Goal: Information Seeking & Learning: Compare options

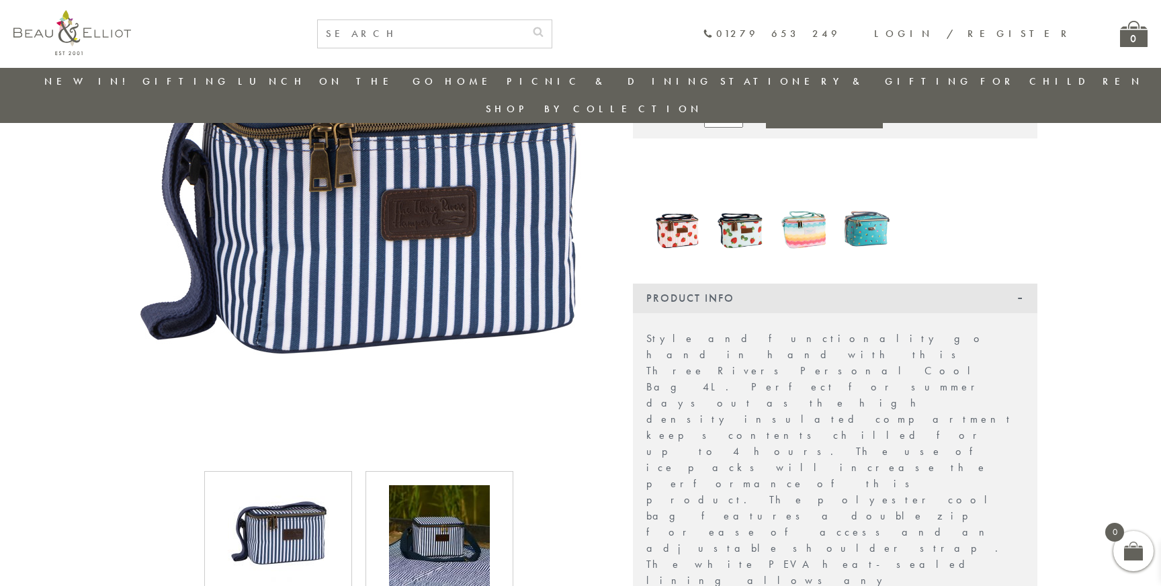
scroll to position [180, 0]
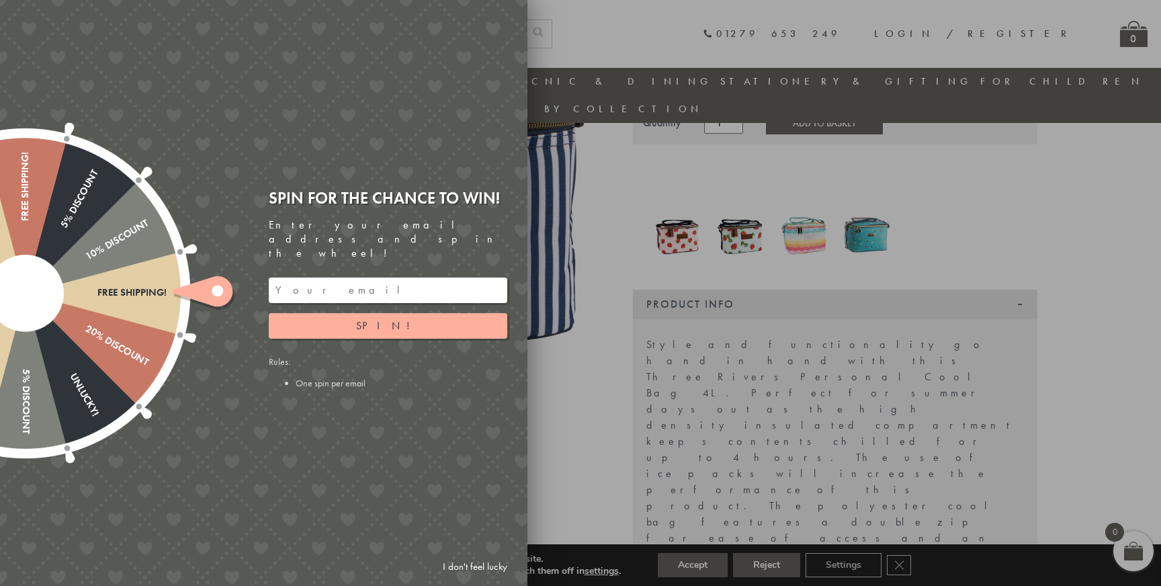
click at [448, 501] on div at bounding box center [580, 293] width 1161 height 586
click at [594, 55] on div at bounding box center [580, 293] width 1161 height 586
click at [617, 322] on div at bounding box center [580, 293] width 1161 height 586
click at [478, 563] on link "I don't feel lucky" at bounding box center [475, 566] width 78 height 25
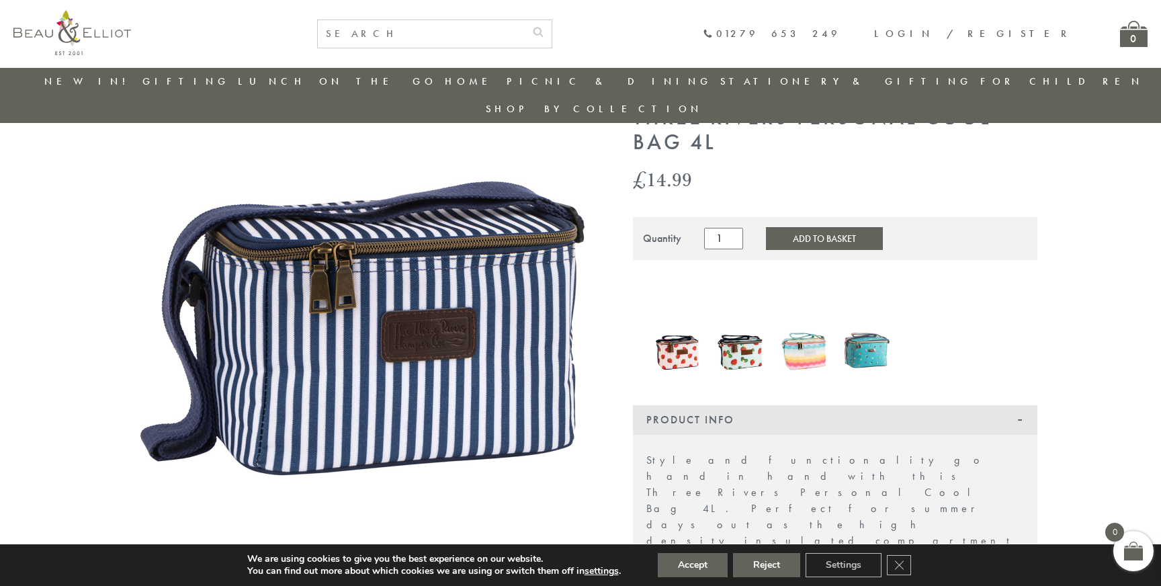
scroll to position [55, 0]
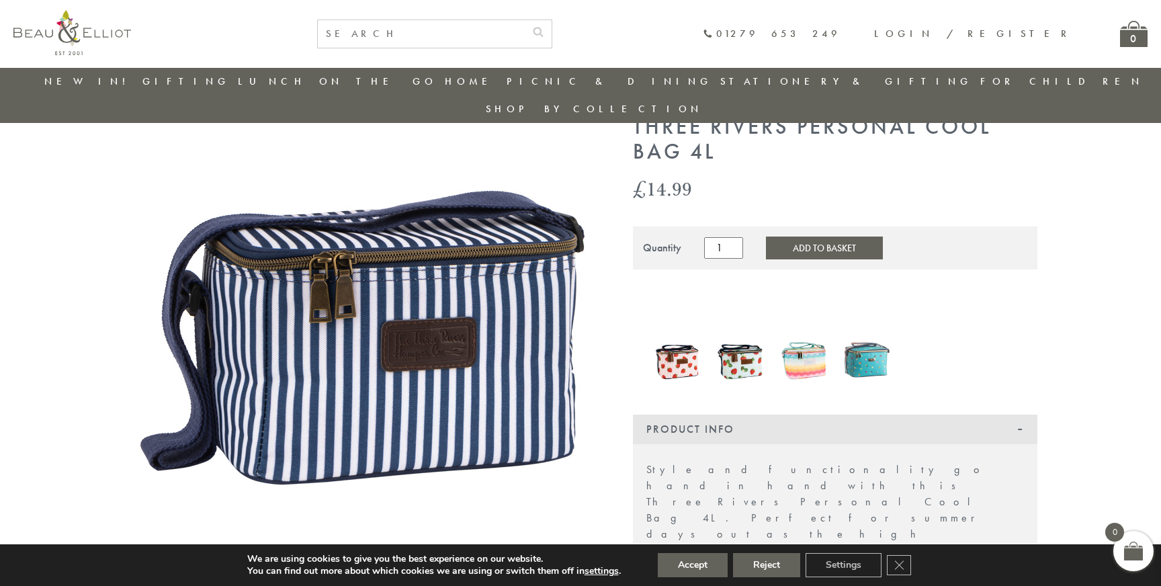
click at [736, 330] on img at bounding box center [741, 359] width 50 height 61
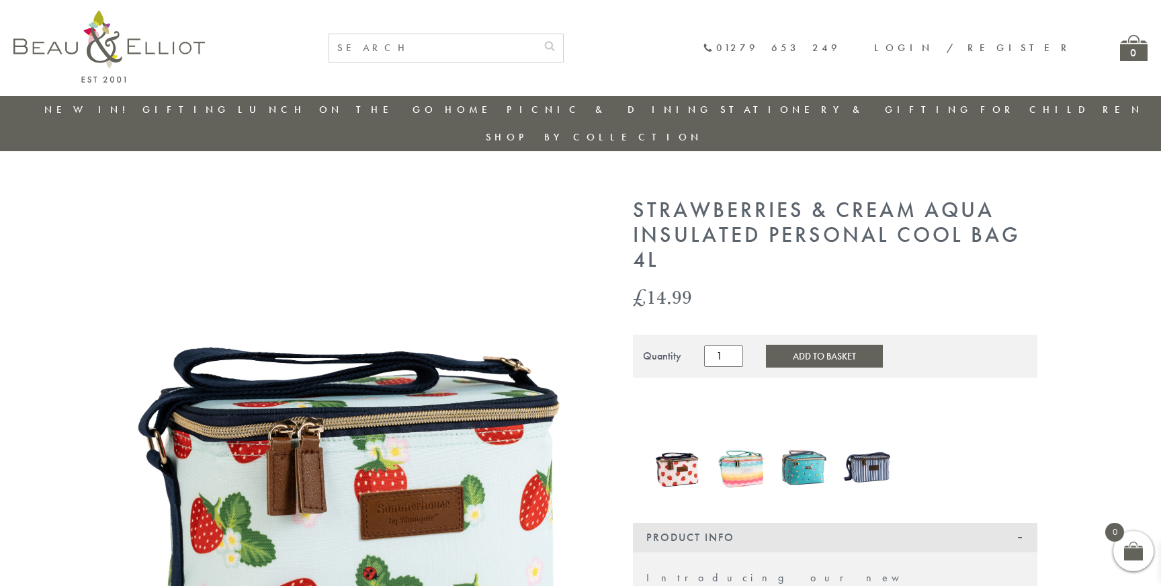
click at [693, 446] on img at bounding box center [678, 467] width 50 height 60
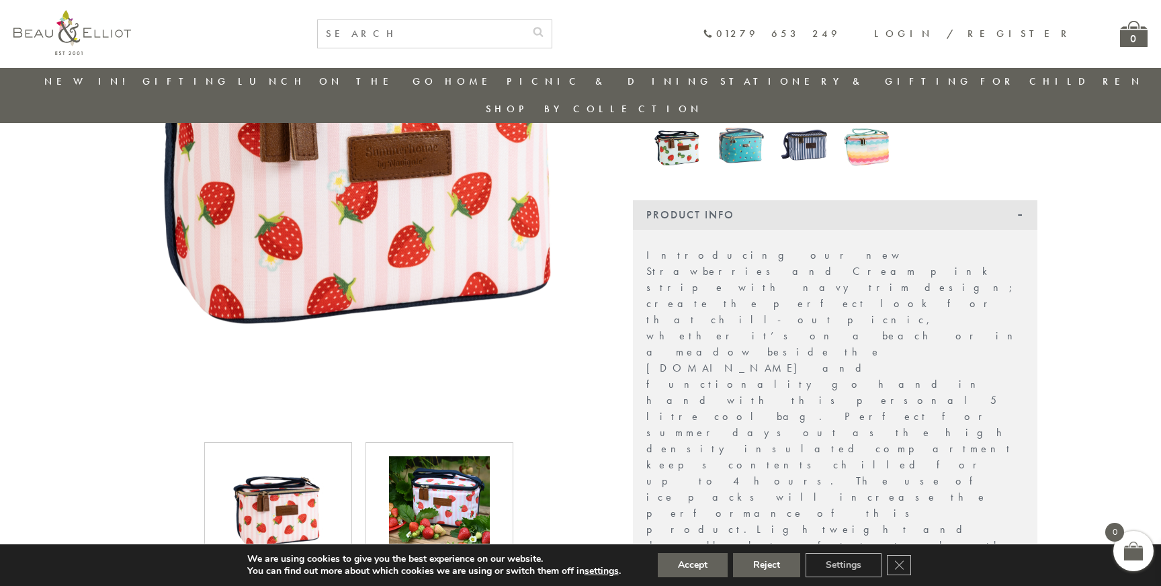
scroll to position [323, 0]
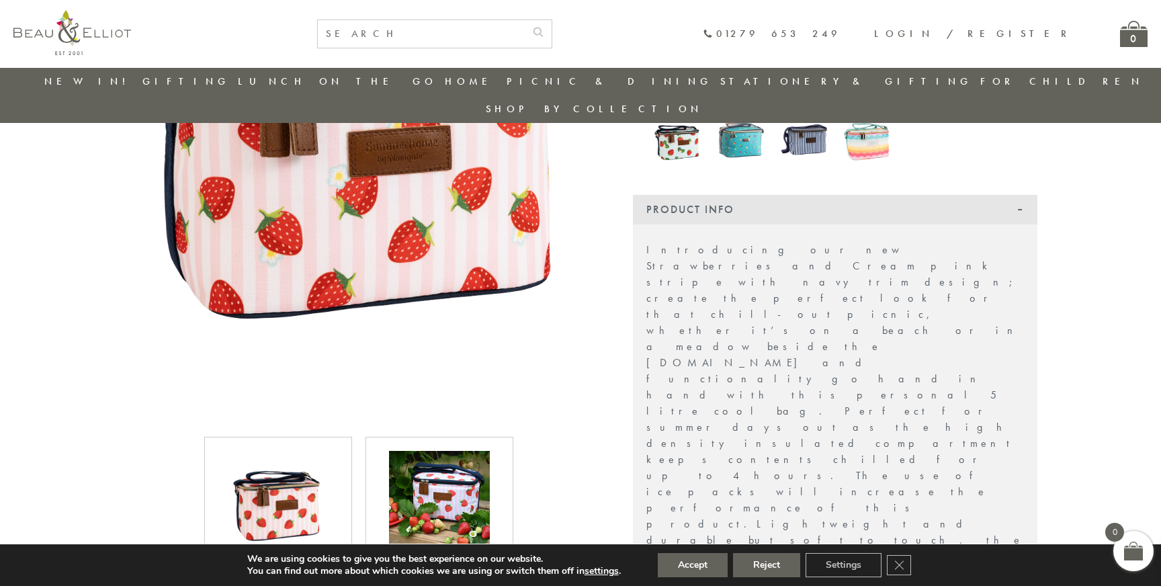
click at [415, 478] on img at bounding box center [439, 501] width 101 height 101
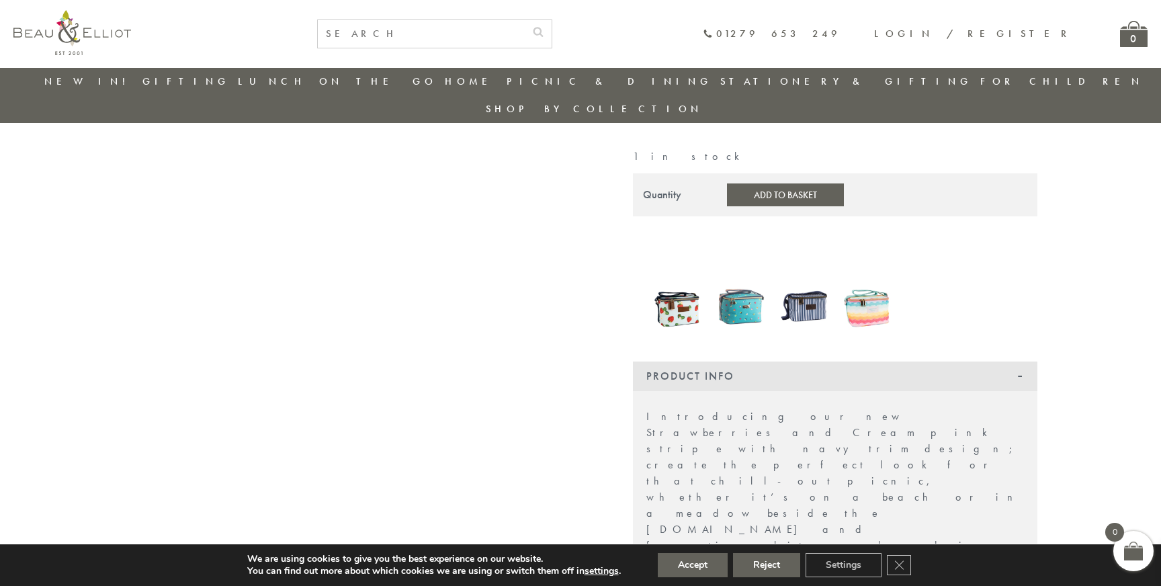
scroll to position [0, 0]
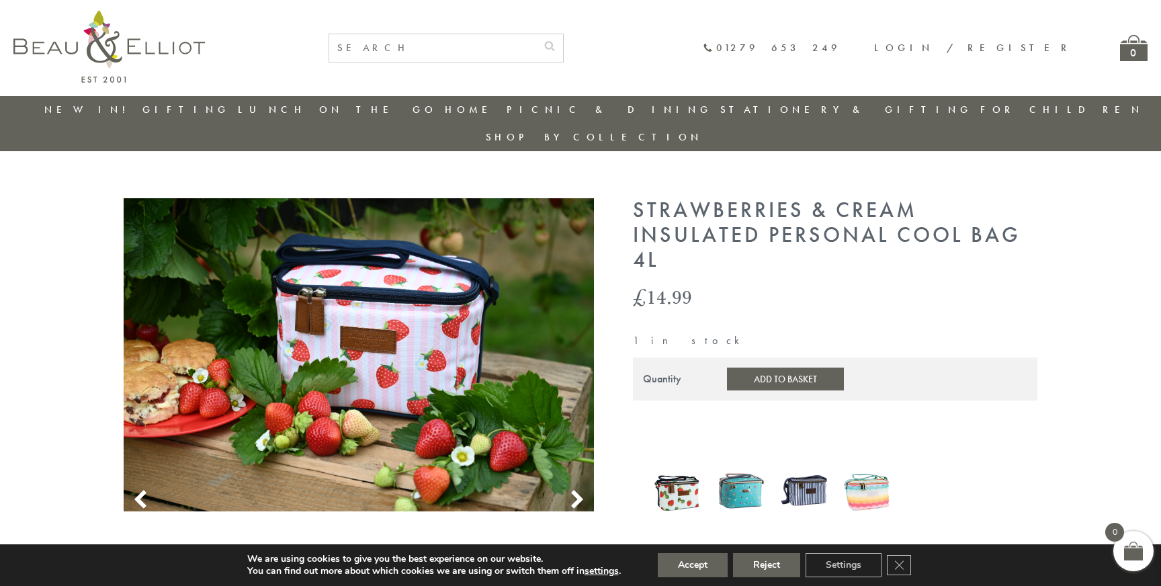
click at [945, 200] on h1 "Strawberries & Cream Insulated Personal Cool Bag 4L" at bounding box center [835, 235] width 405 height 74
drag, startPoint x: 945, startPoint y: 200, endPoint x: 997, endPoint y: 202, distance: 51.8
click at [993, 203] on h1 "Strawberries & Cream Insulated Personal Cool Bag 4L" at bounding box center [835, 235] width 405 height 74
click at [935, 203] on h1 "Strawberries & Cream Insulated Personal Cool Bag 4L" at bounding box center [835, 235] width 405 height 74
drag, startPoint x: 935, startPoint y: 203, endPoint x: 1006, endPoint y: 205, distance: 70.6
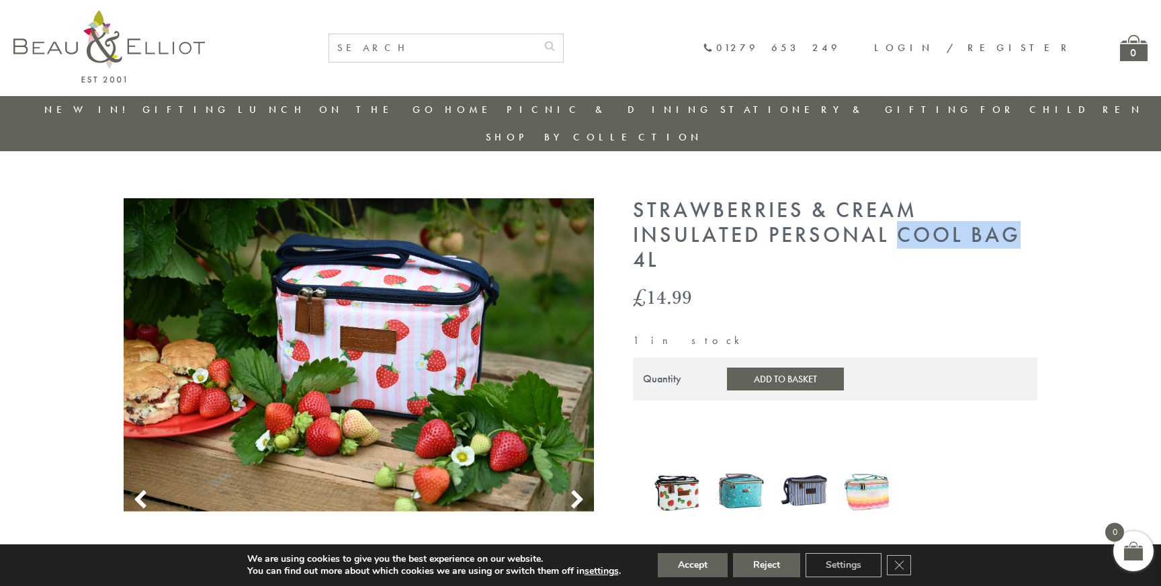
click at [1006, 205] on h1 "Strawberries & Cream Insulated Personal Cool Bag 4L" at bounding box center [835, 235] width 405 height 74
copy h1 "Cool Bag"
click at [514, 48] on input "text" at bounding box center [432, 48] width 207 height 28
paste input "Cool Bag"
type input "Cool Bag"
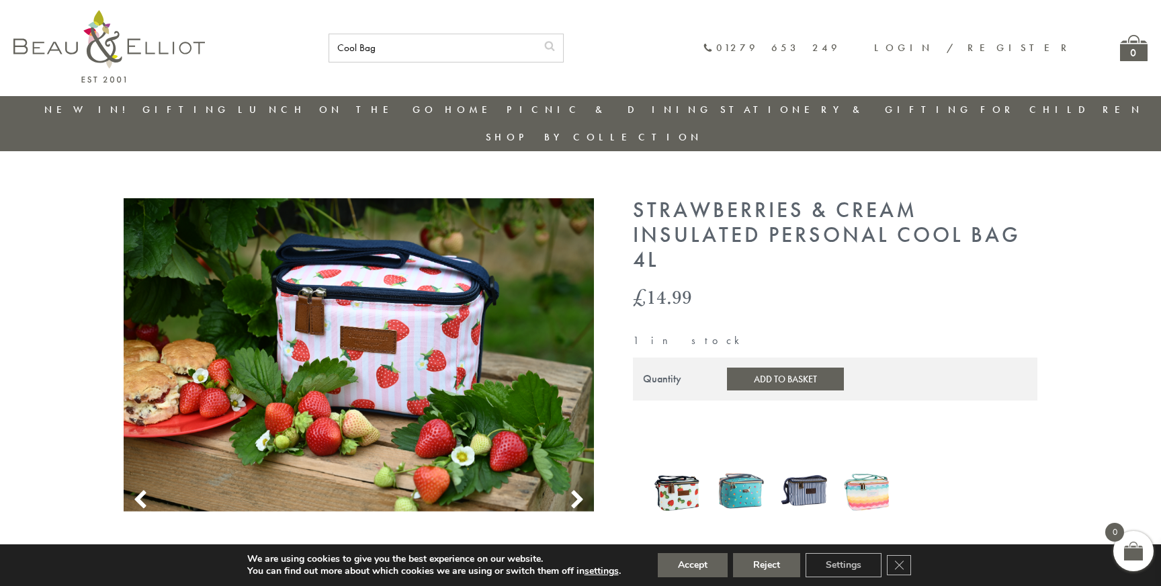
click at [536, 34] on button "submit" at bounding box center [549, 45] width 27 height 22
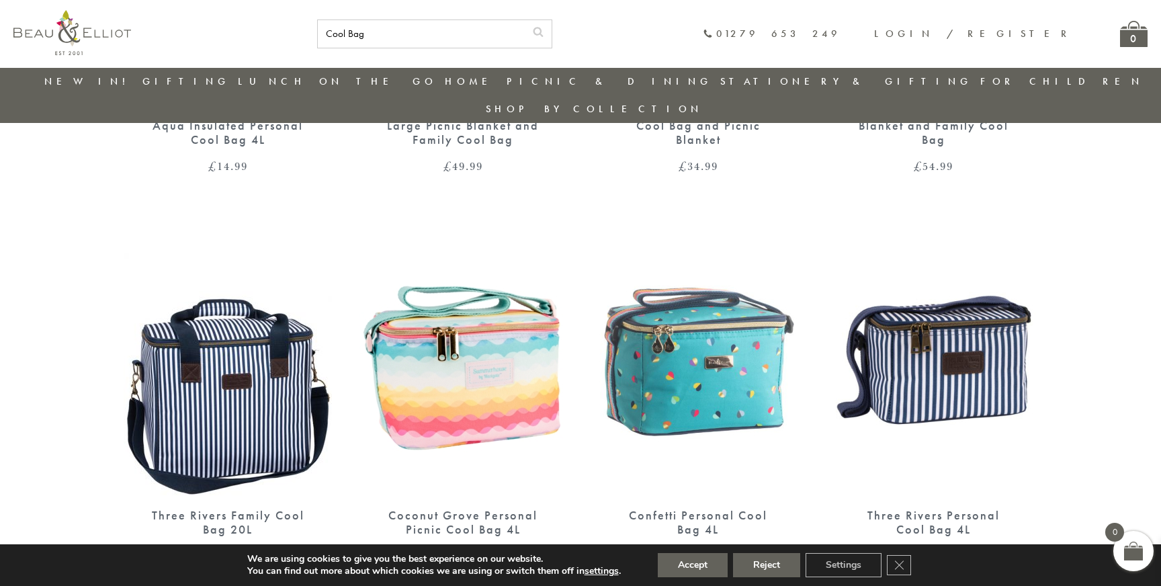
scroll to position [3306, 0]
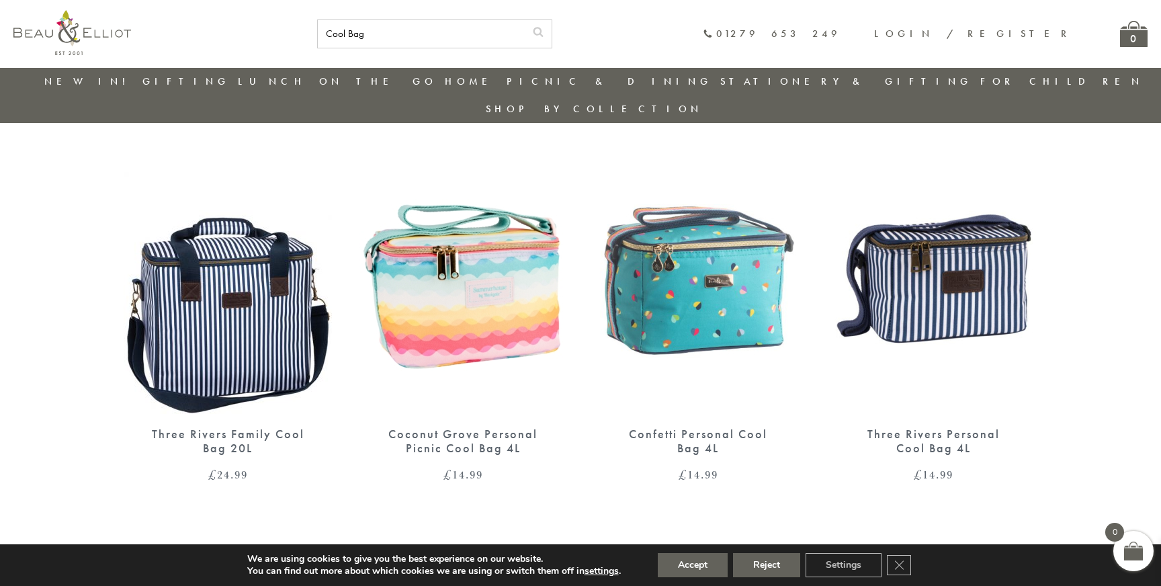
click at [237, 271] on img at bounding box center [228, 279] width 208 height 269
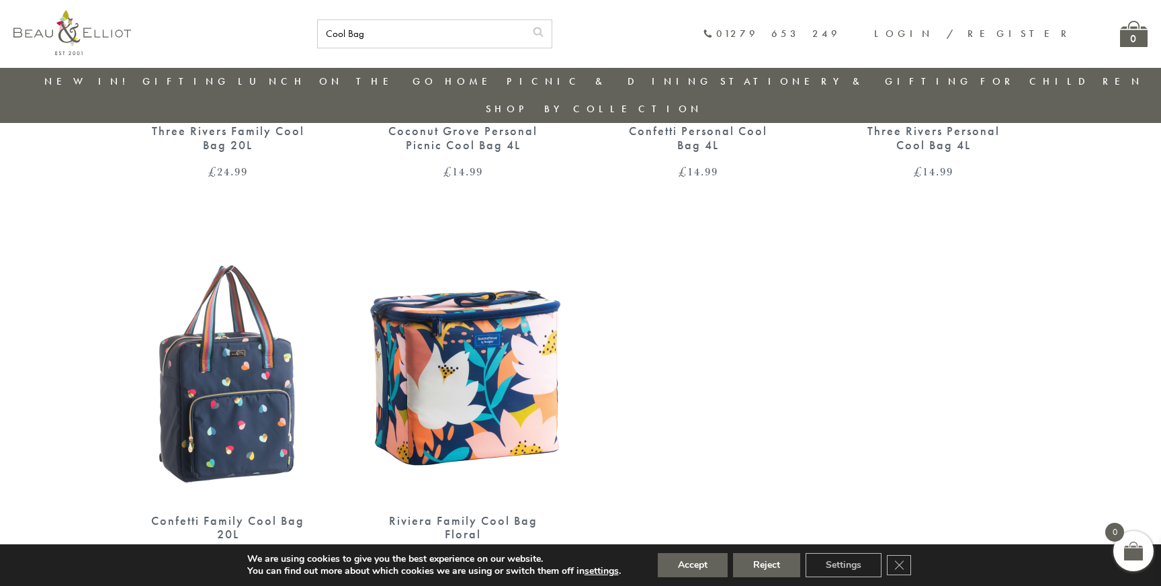
scroll to position [3183, 0]
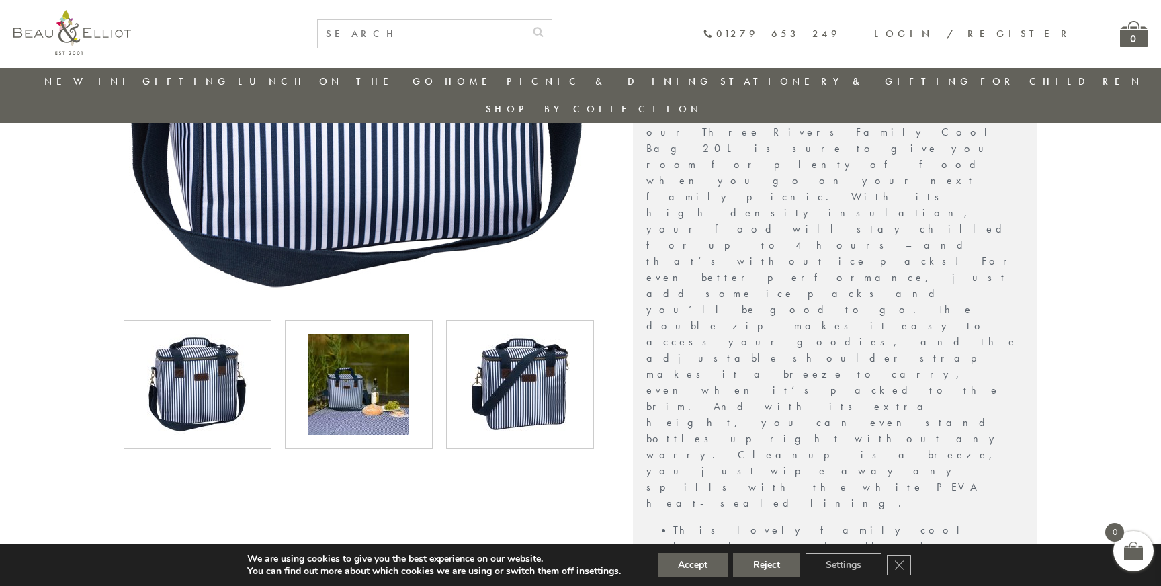
scroll to position [359, 0]
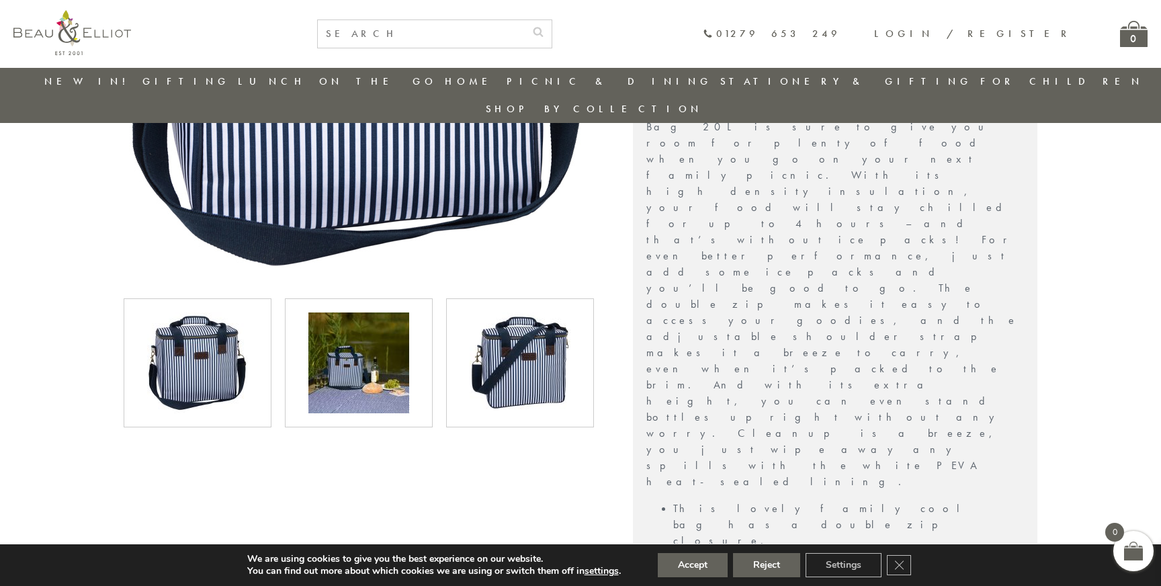
click at [334, 325] on img at bounding box center [358, 362] width 101 height 101
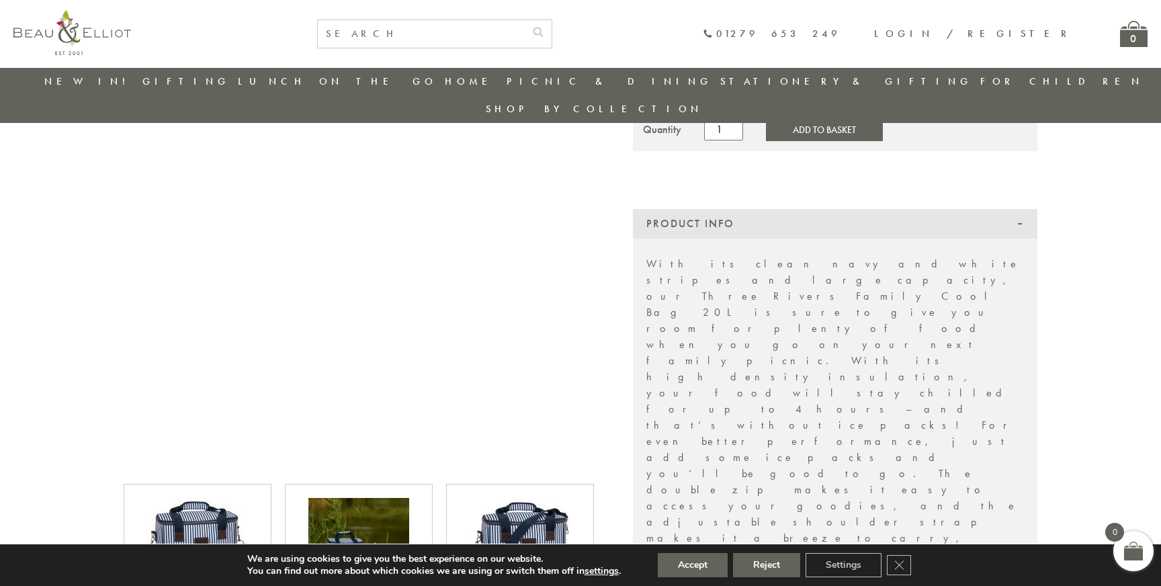
scroll to position [183, 0]
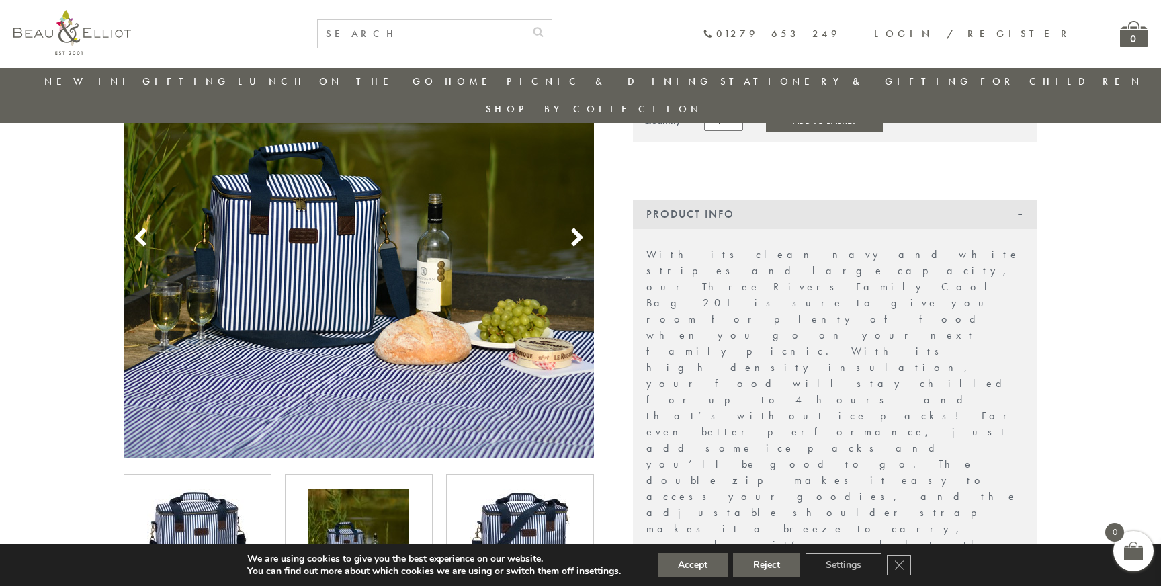
click at [575, 228] on icon at bounding box center [577, 238] width 20 height 20
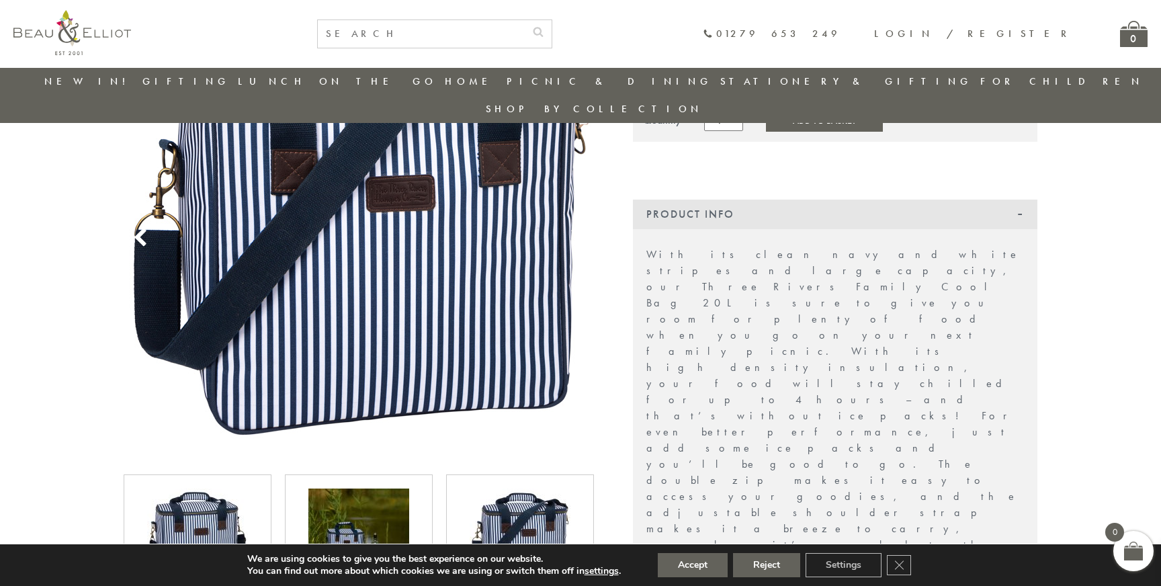
click at [575, 228] on icon at bounding box center [577, 238] width 20 height 20
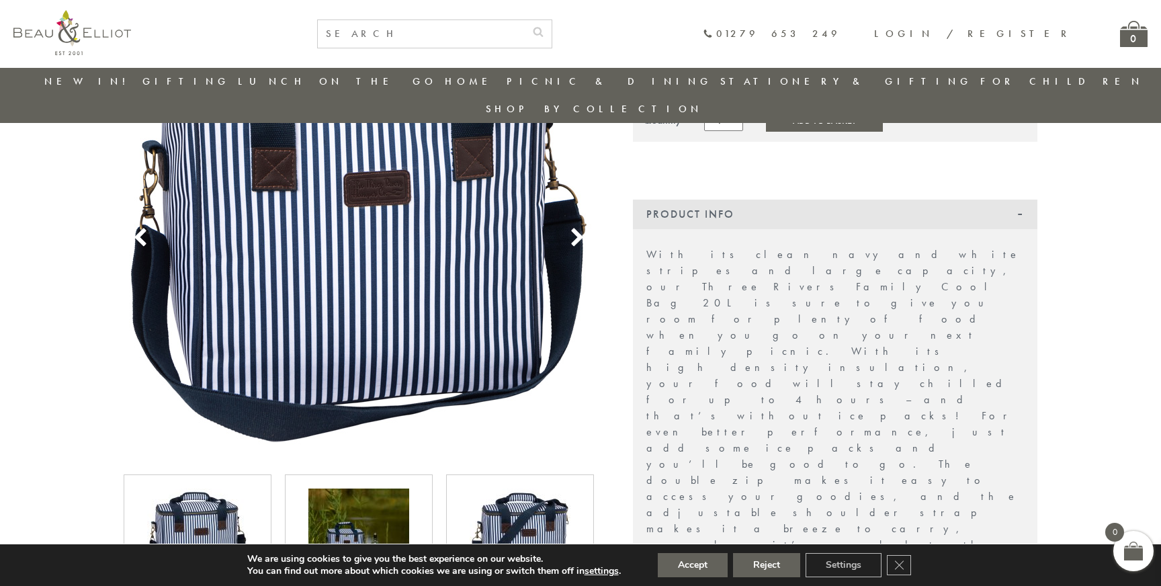
click at [575, 228] on icon at bounding box center [577, 238] width 20 height 20
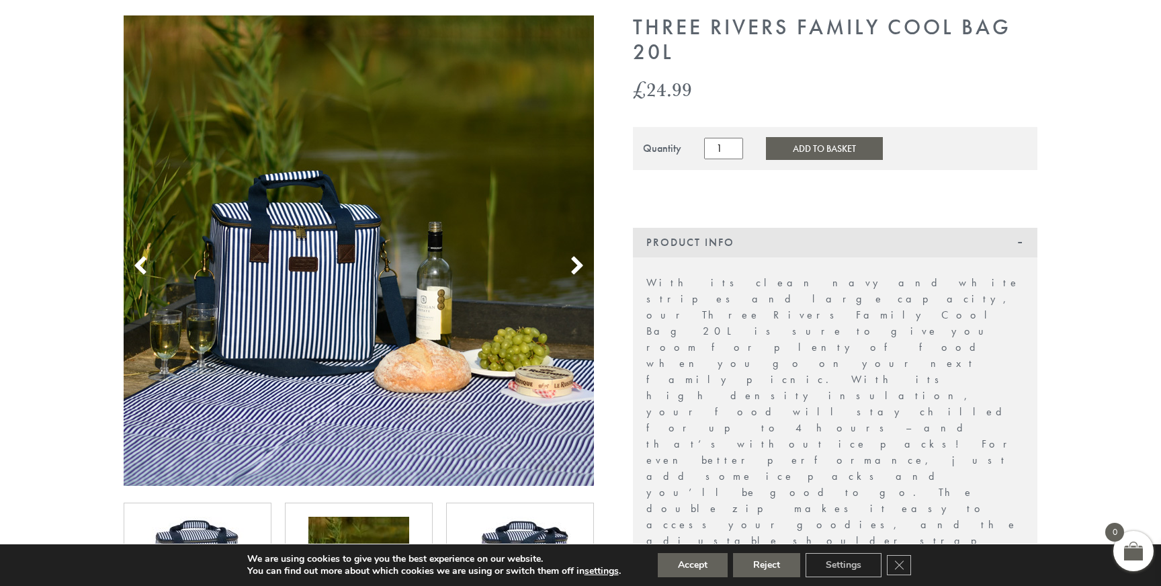
scroll to position [0, 0]
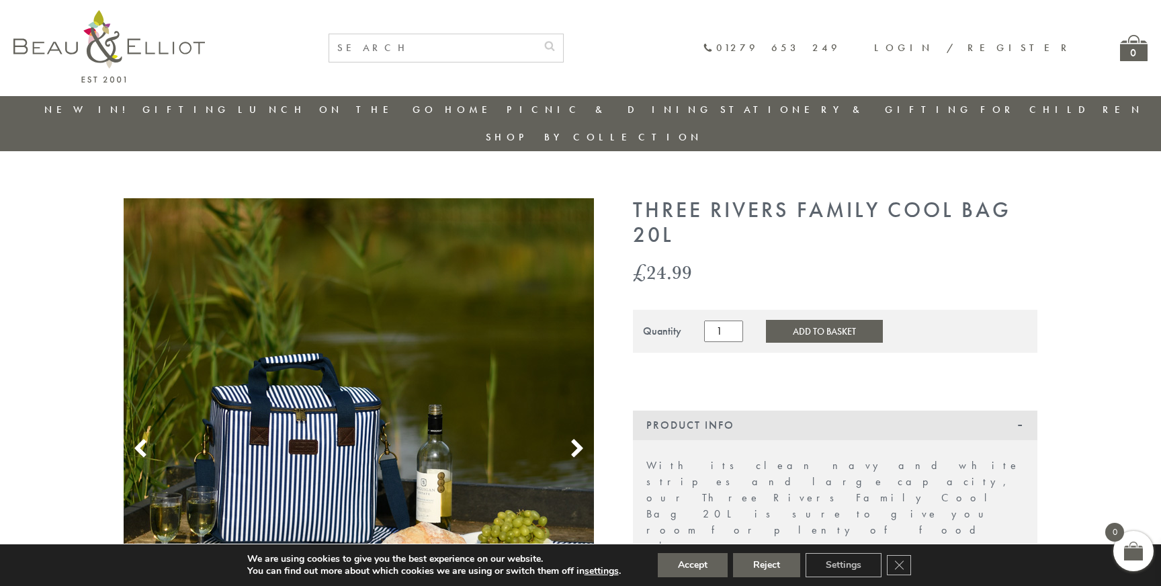
click at [657, 198] on h1 "Three Rivers Family Cool Bag 20L" at bounding box center [835, 223] width 405 height 50
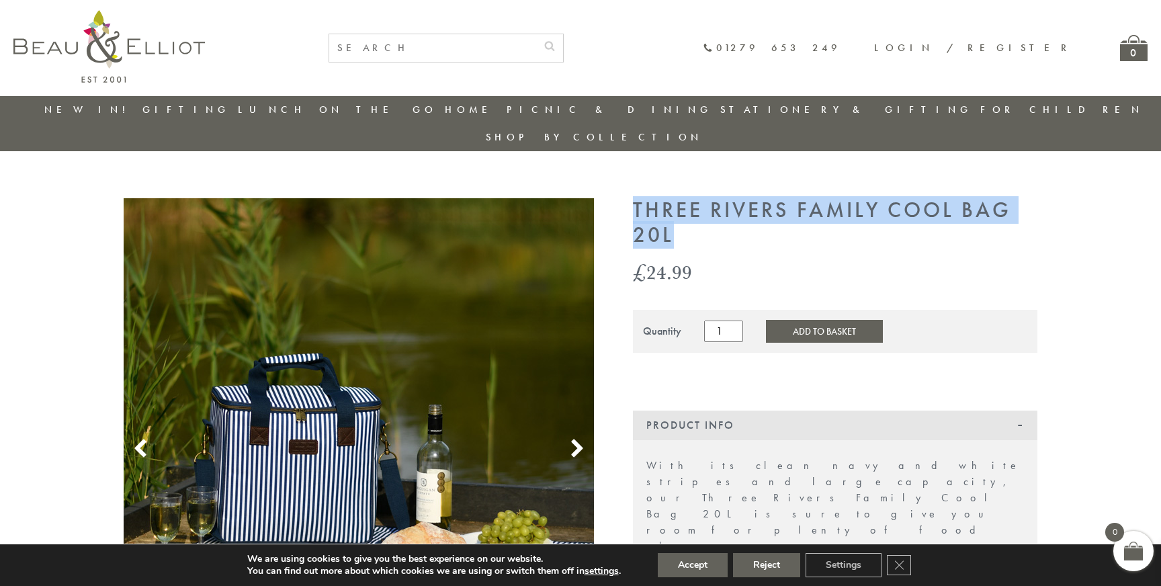
drag, startPoint x: 657, startPoint y: 176, endPoint x: 669, endPoint y: 201, distance: 27.6
click at [669, 201] on h1 "Three Rivers Family Cool Bag 20L" at bounding box center [835, 223] width 405 height 50
copy div "Three Rivers Family Cool Bag 20L"
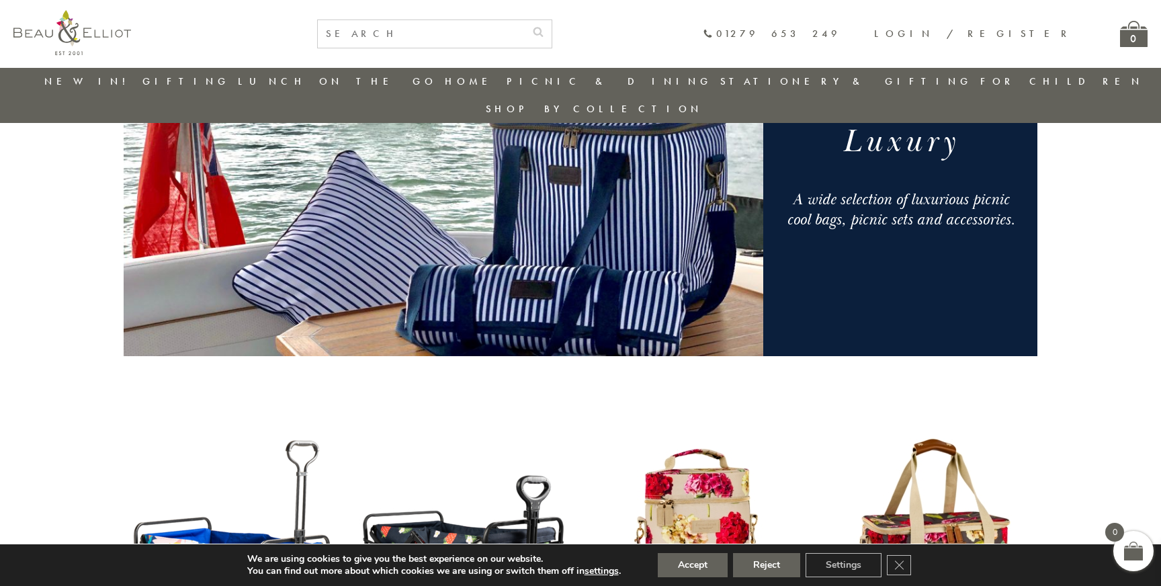
scroll to position [202, 0]
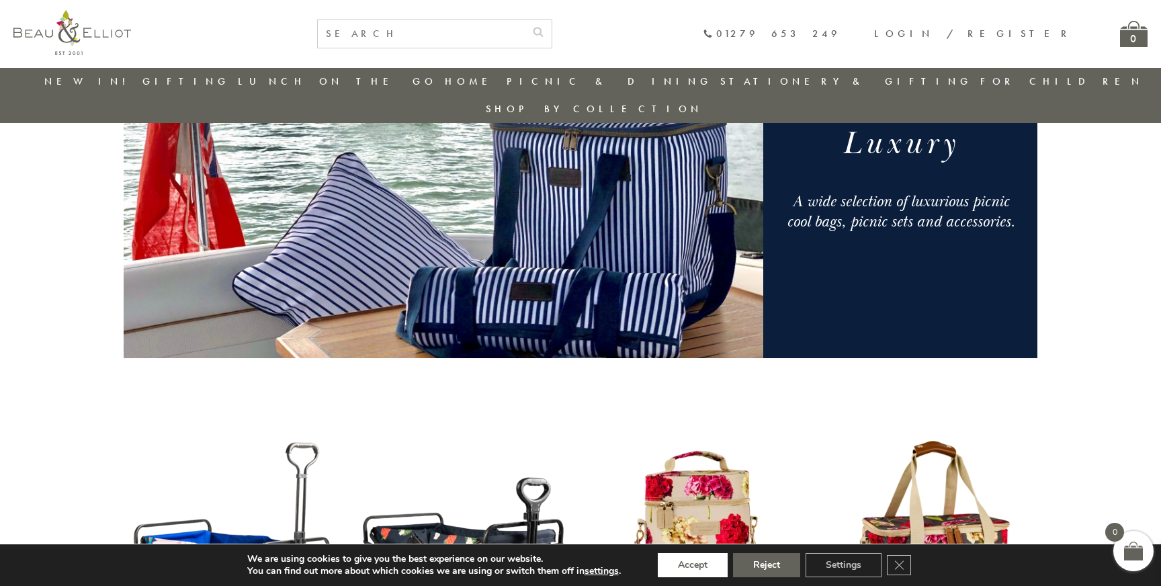
click at [714, 562] on button "Accept" at bounding box center [693, 565] width 70 height 24
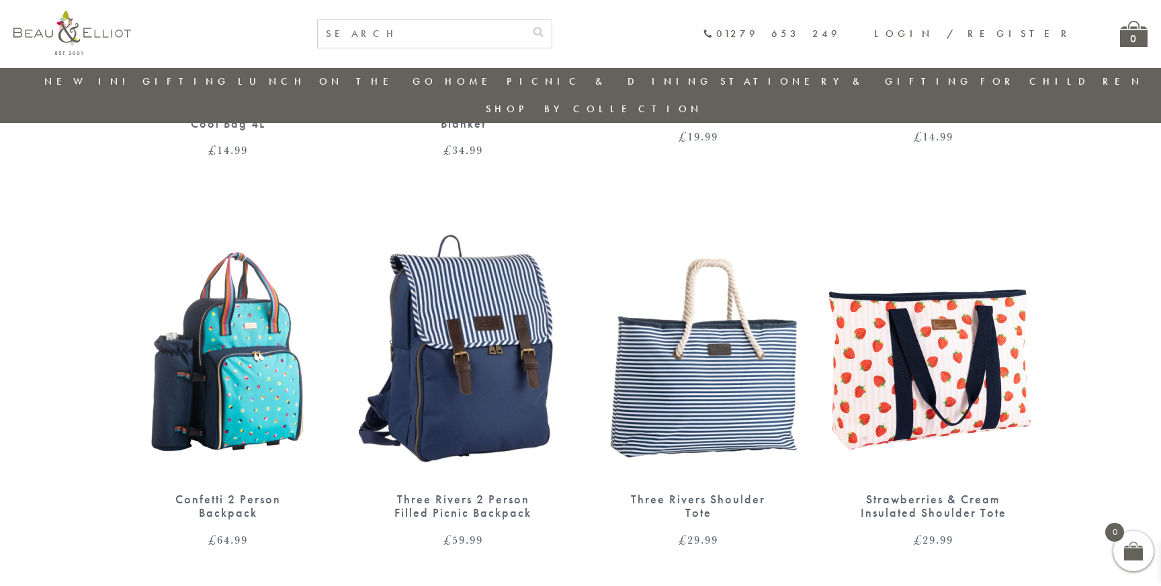
scroll to position [1252, 0]
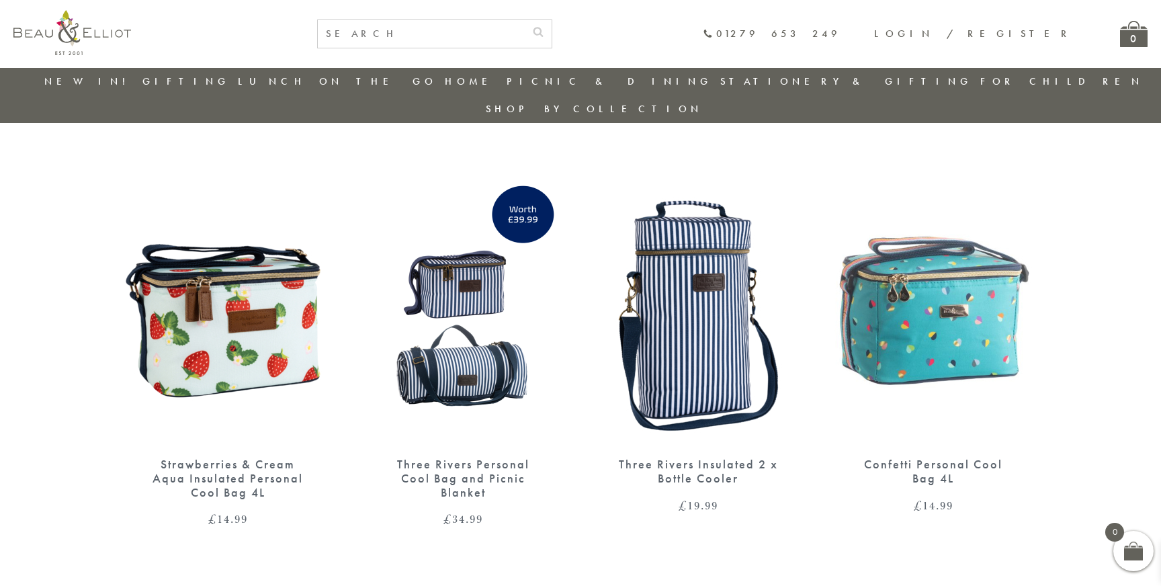
click at [241, 302] on img at bounding box center [228, 309] width 208 height 269
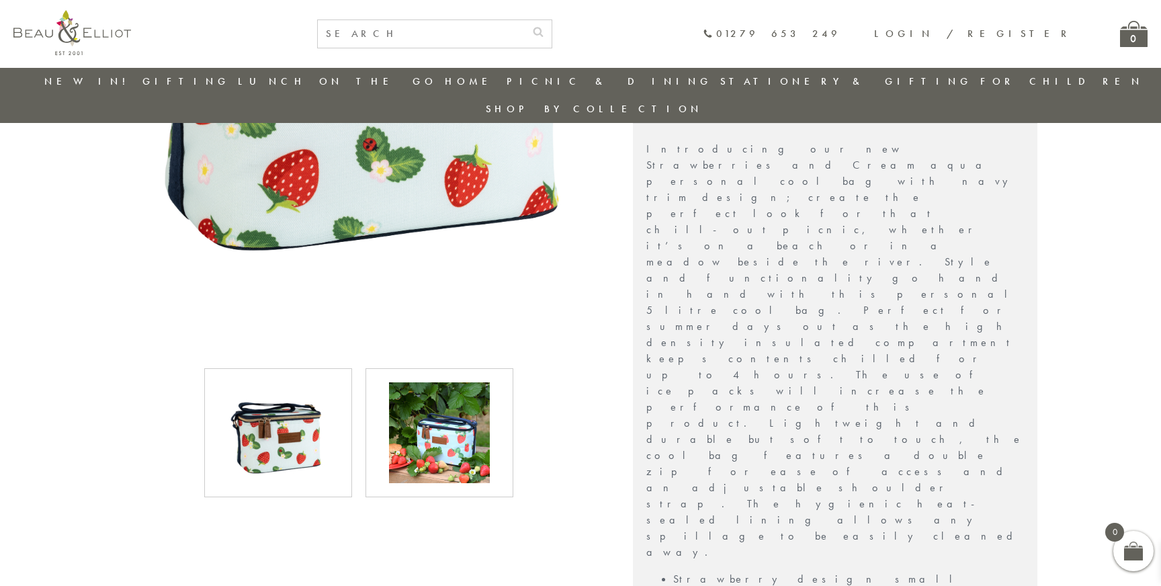
scroll to position [431, 0]
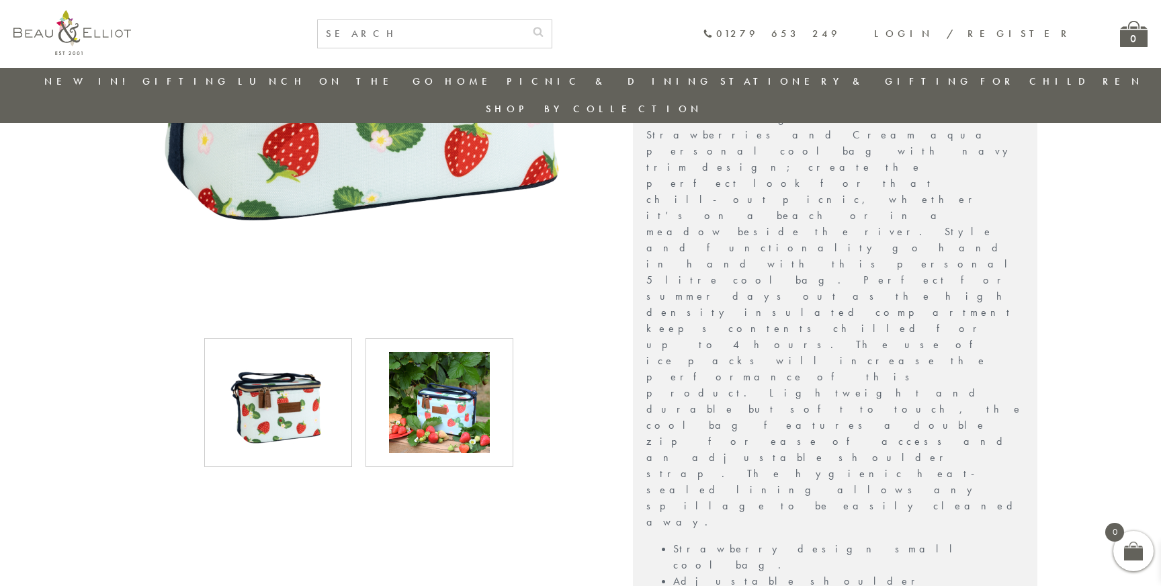
click at [453, 352] on img at bounding box center [439, 402] width 101 height 101
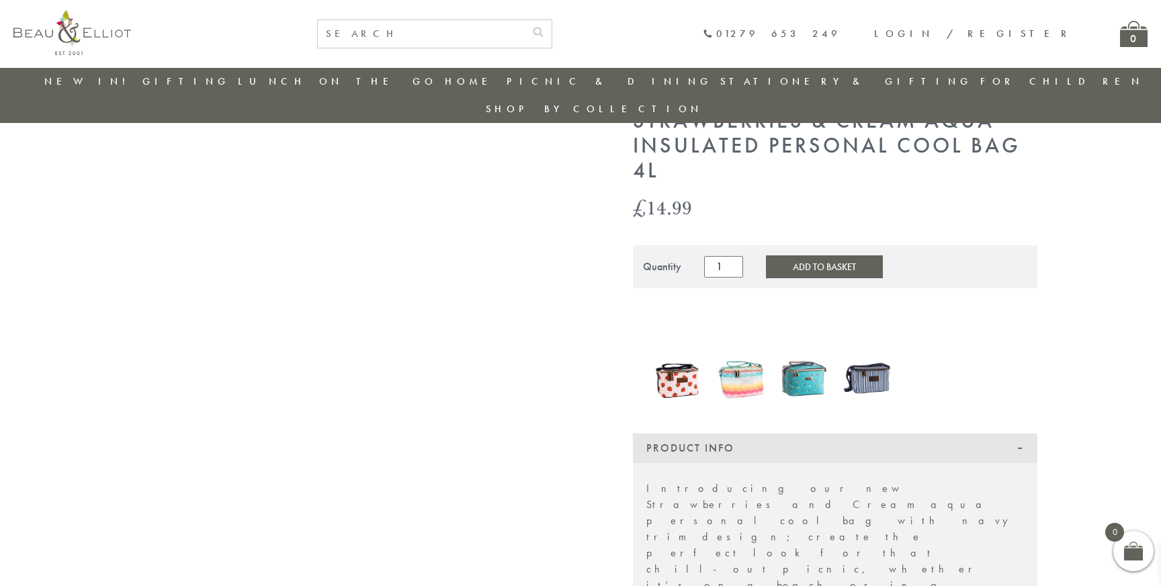
scroll to position [57, 0]
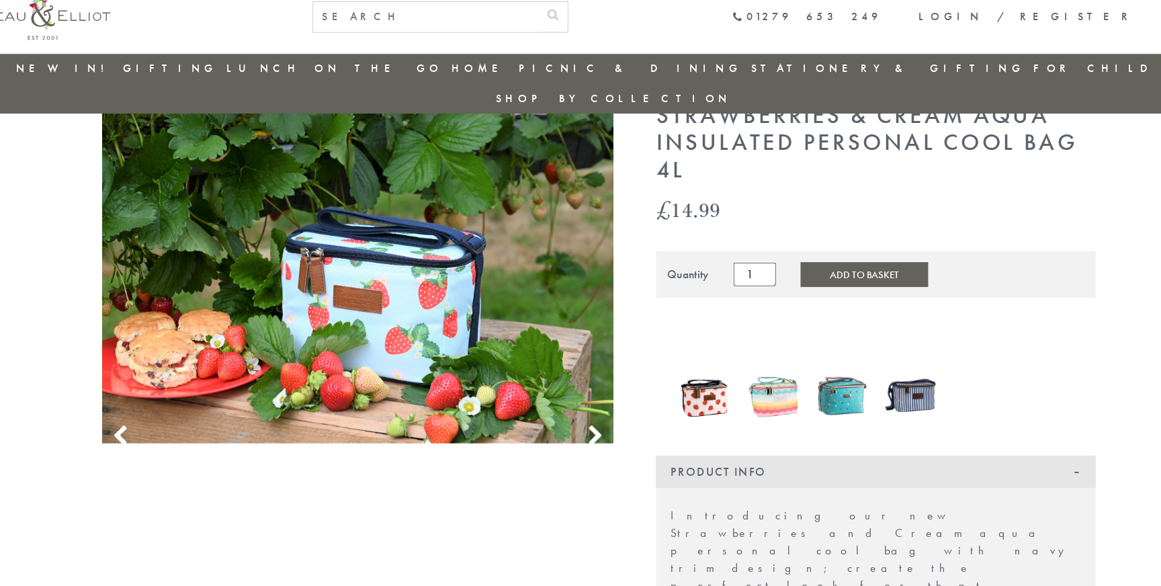
click at [813, 361] on img at bounding box center [805, 382] width 50 height 65
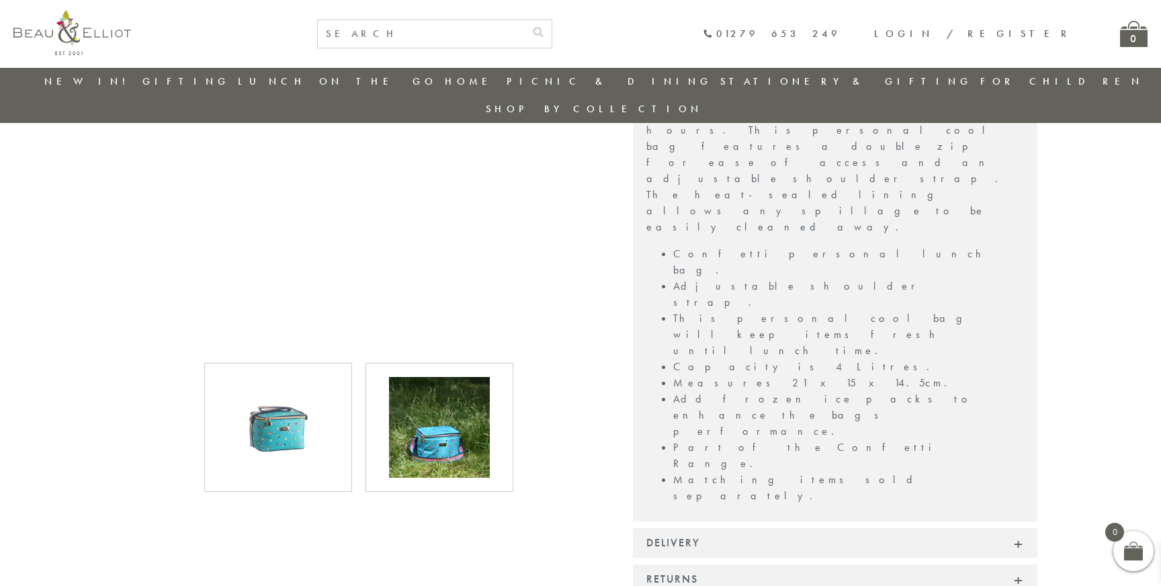
scroll to position [530, 0]
click at [439, 390] on img at bounding box center [439, 428] width 101 height 101
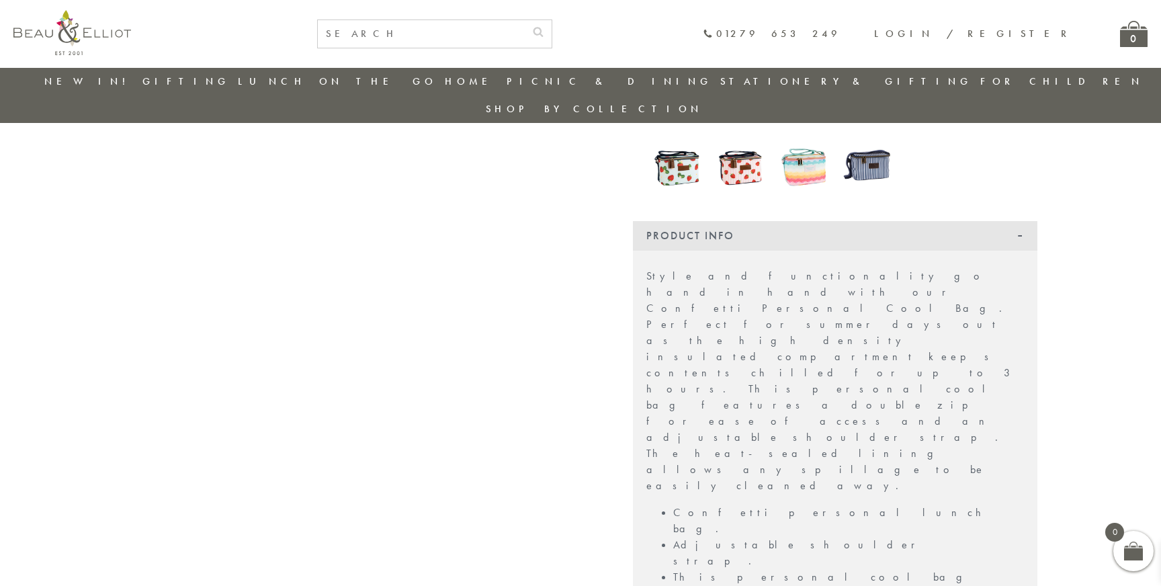
scroll to position [255, 0]
